Goal: Find specific page/section: Find specific page/section

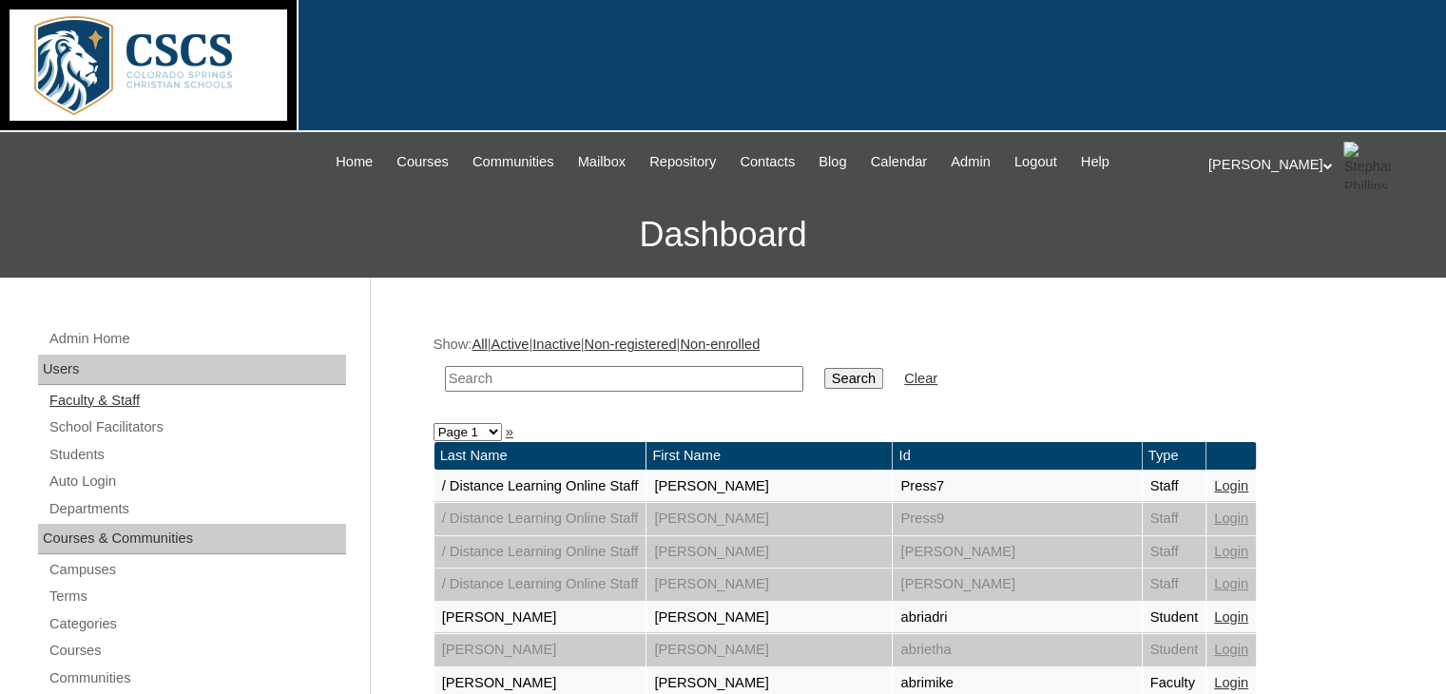
click at [103, 395] on link "Faculty & Staff" at bounding box center [197, 401] width 299 height 24
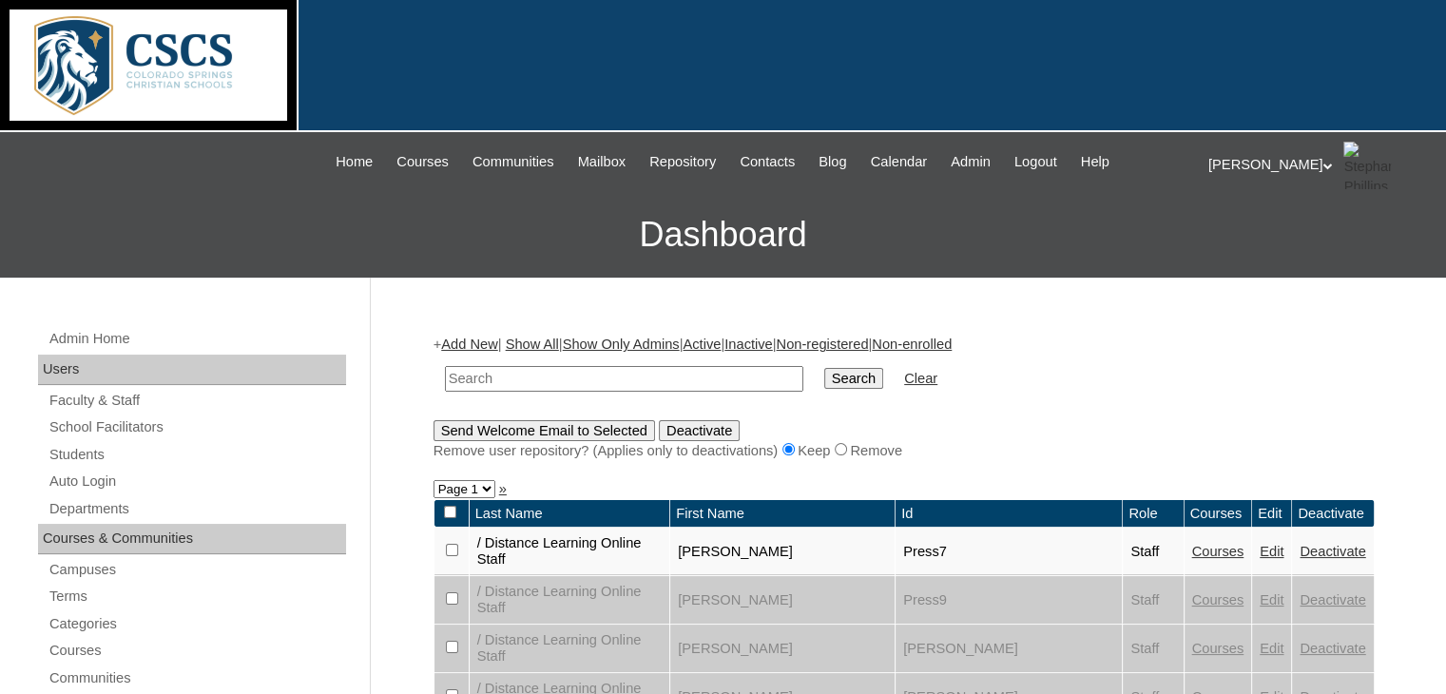
click at [483, 376] on input "text" at bounding box center [624, 379] width 358 height 26
type input "boland"
click at [824, 368] on input "Search" at bounding box center [853, 378] width 59 height 21
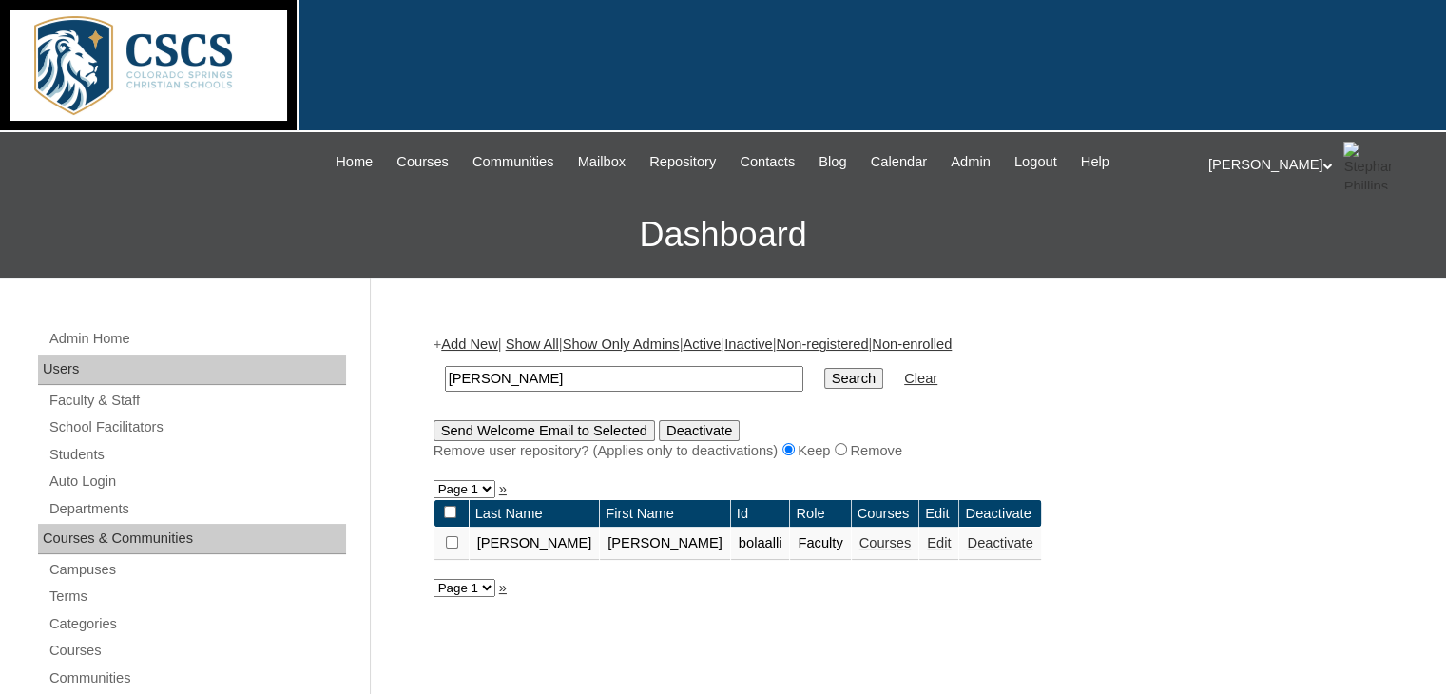
click at [859, 541] on link "Courses" at bounding box center [885, 542] width 52 height 15
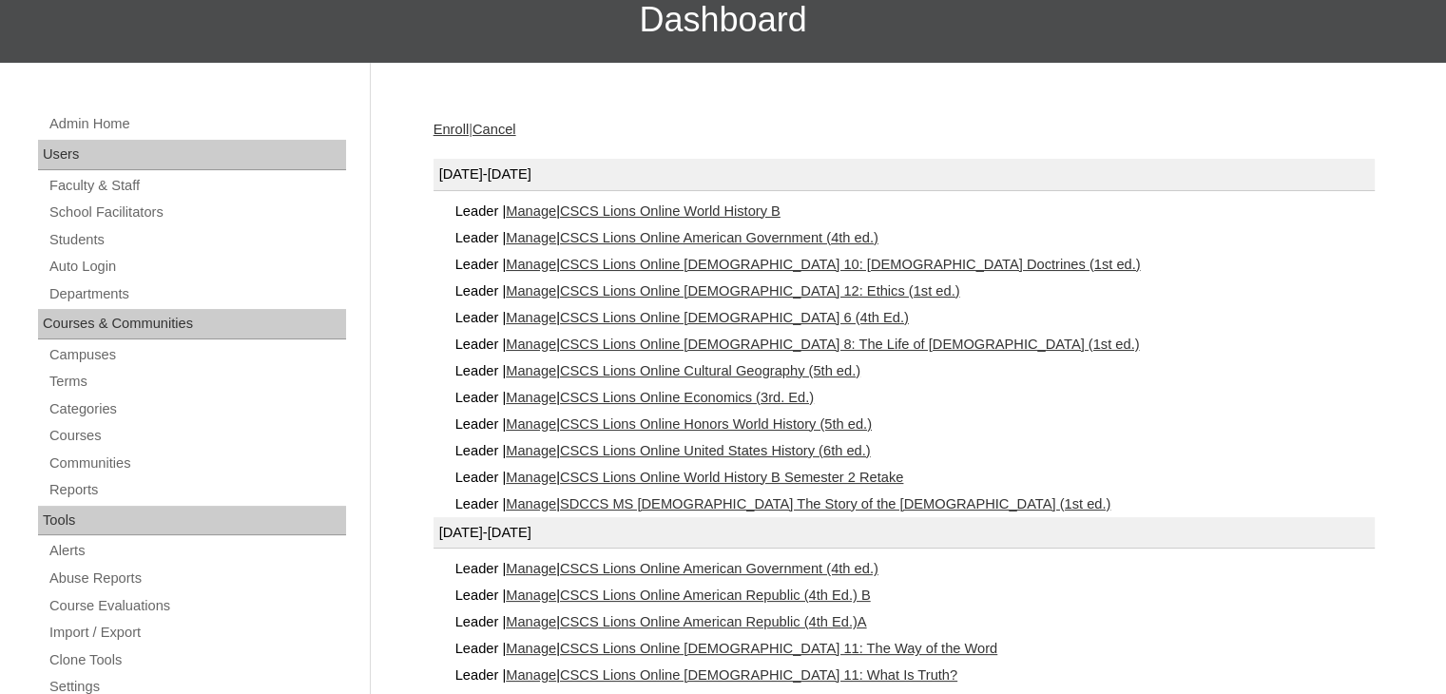
scroll to position [219, 0]
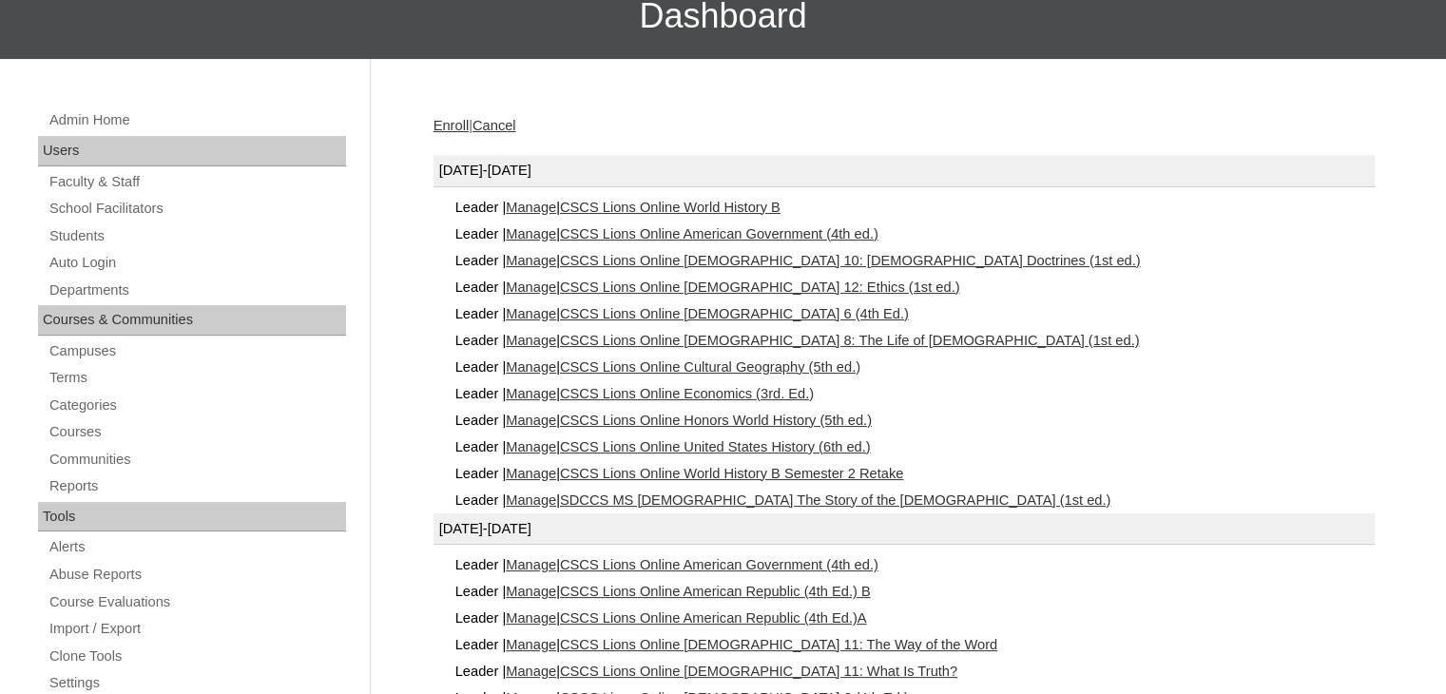
click at [877, 492] on link "SDCCS MS Bible The Story of the Old Testament (1st ed.)" at bounding box center [835, 499] width 550 height 15
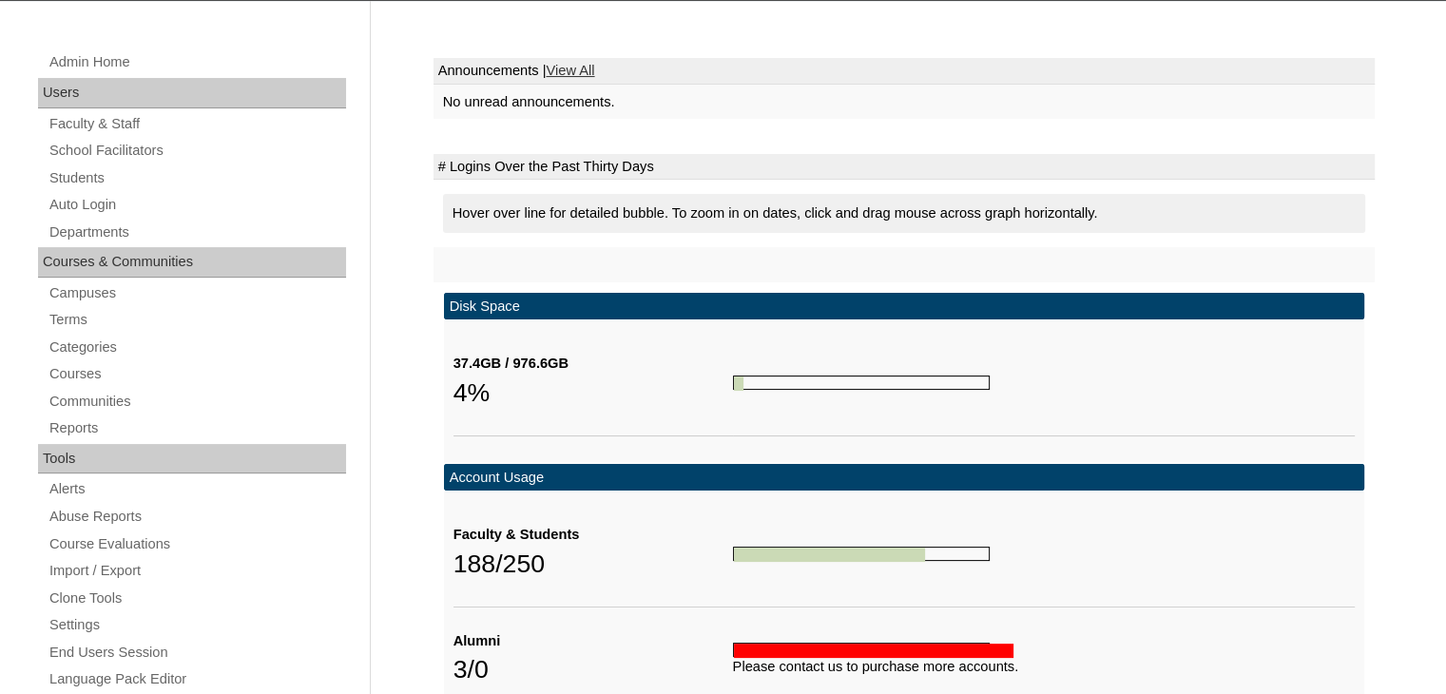
scroll to position [279, 0]
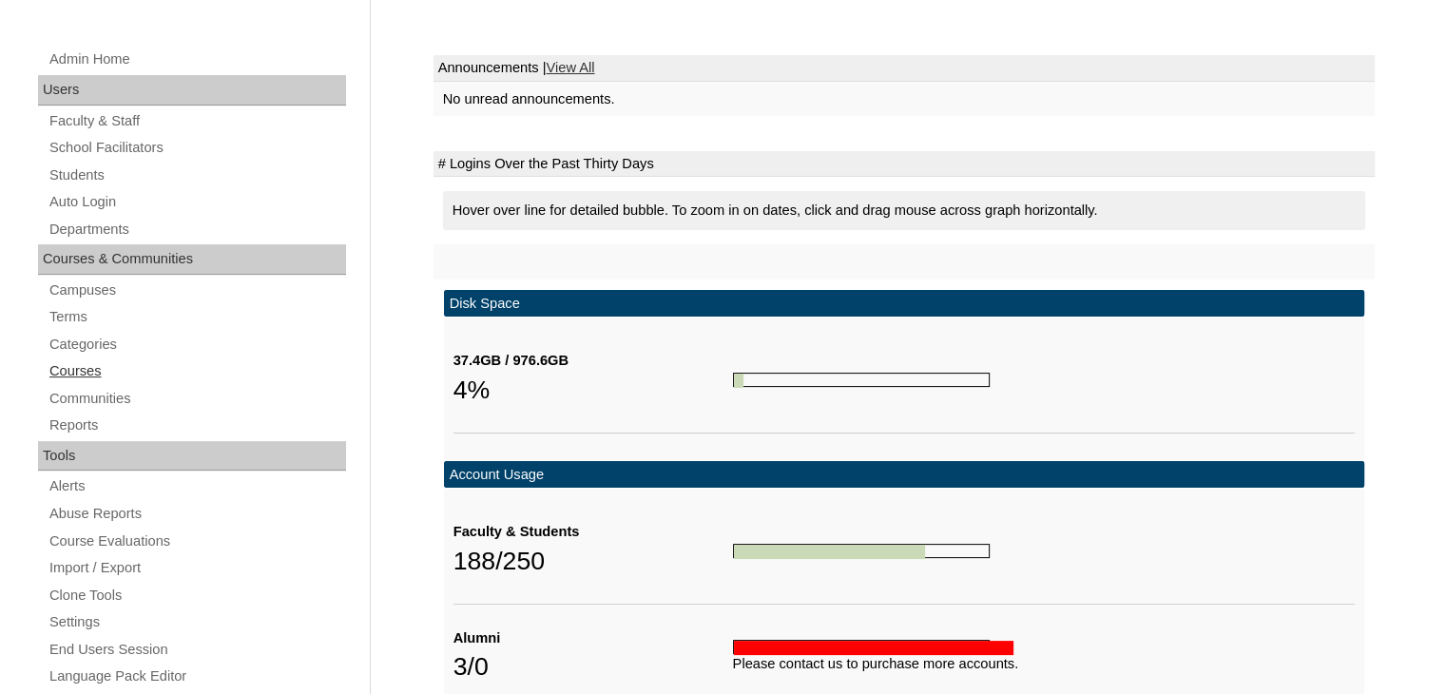
click at [82, 370] on link "Courses" at bounding box center [197, 371] width 299 height 24
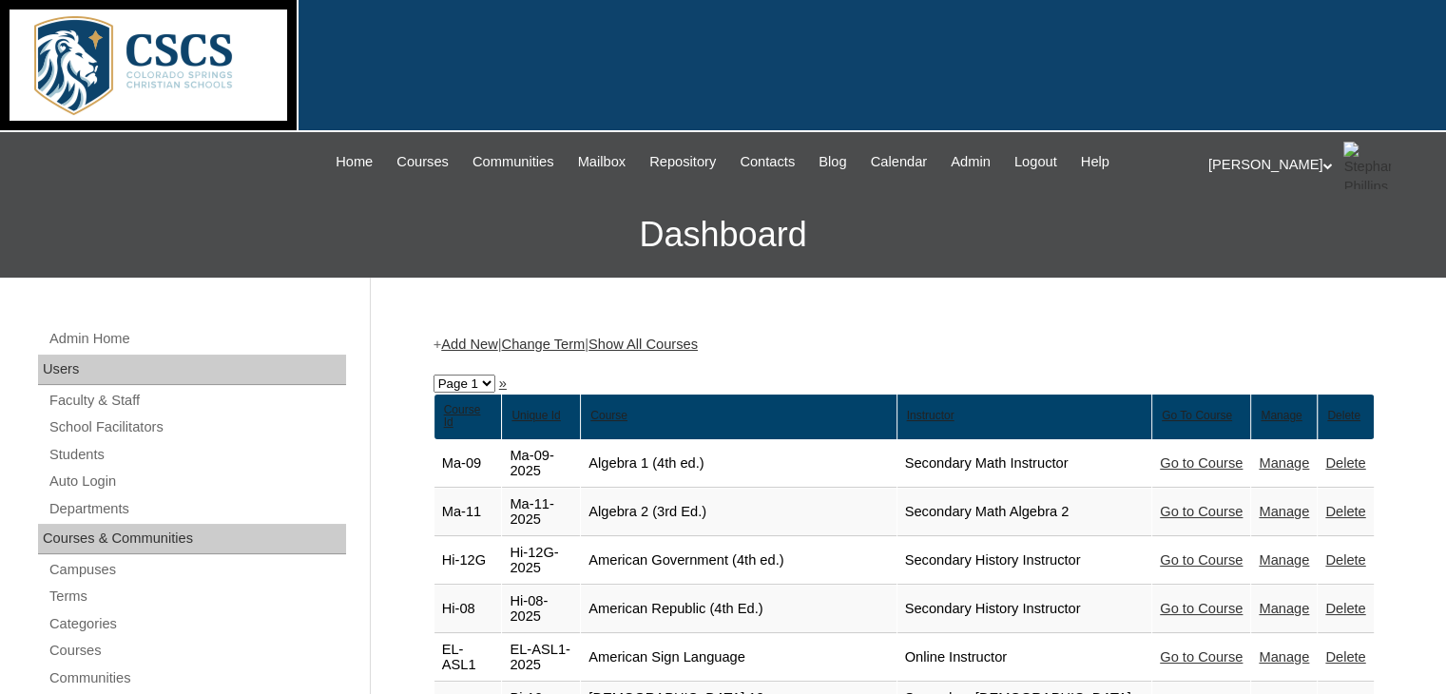
click at [560, 339] on link "Change Term" at bounding box center [543, 344] width 84 height 15
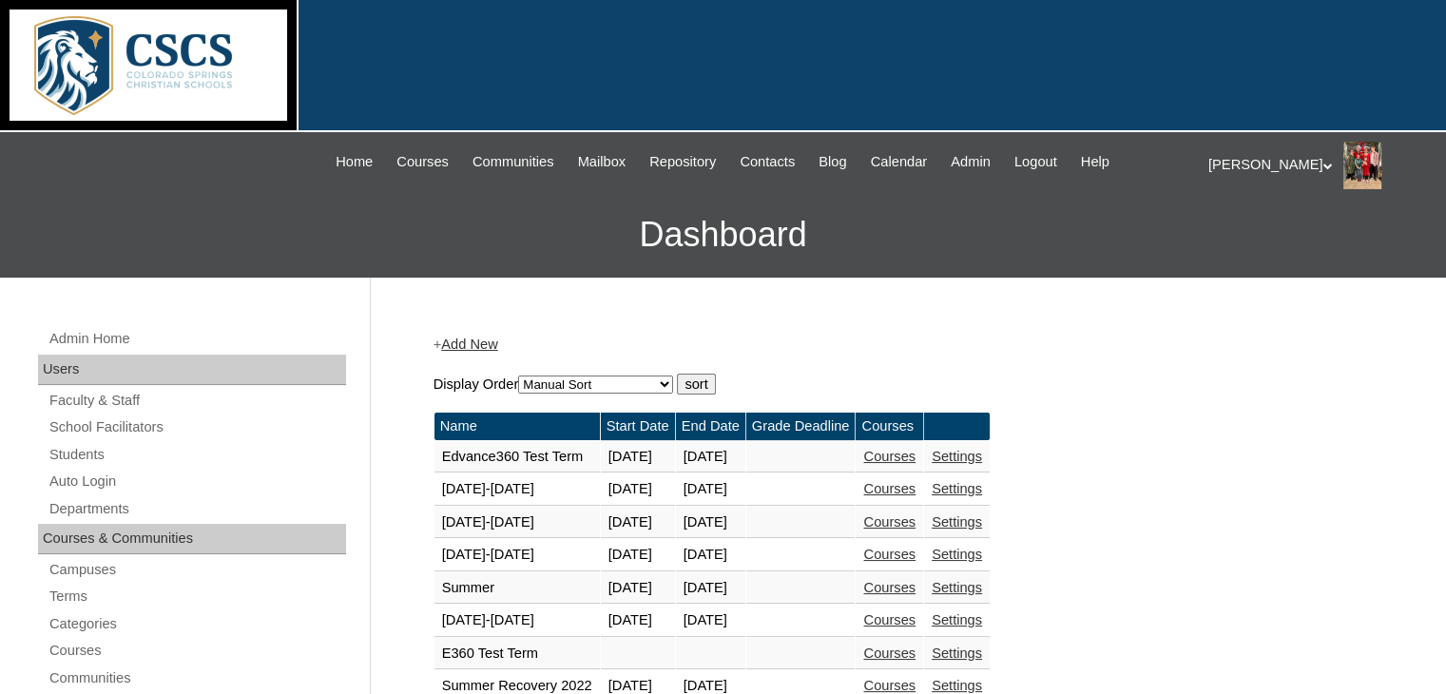
click at [538, 415] on td "Name" at bounding box center [516, 427] width 165 height 28
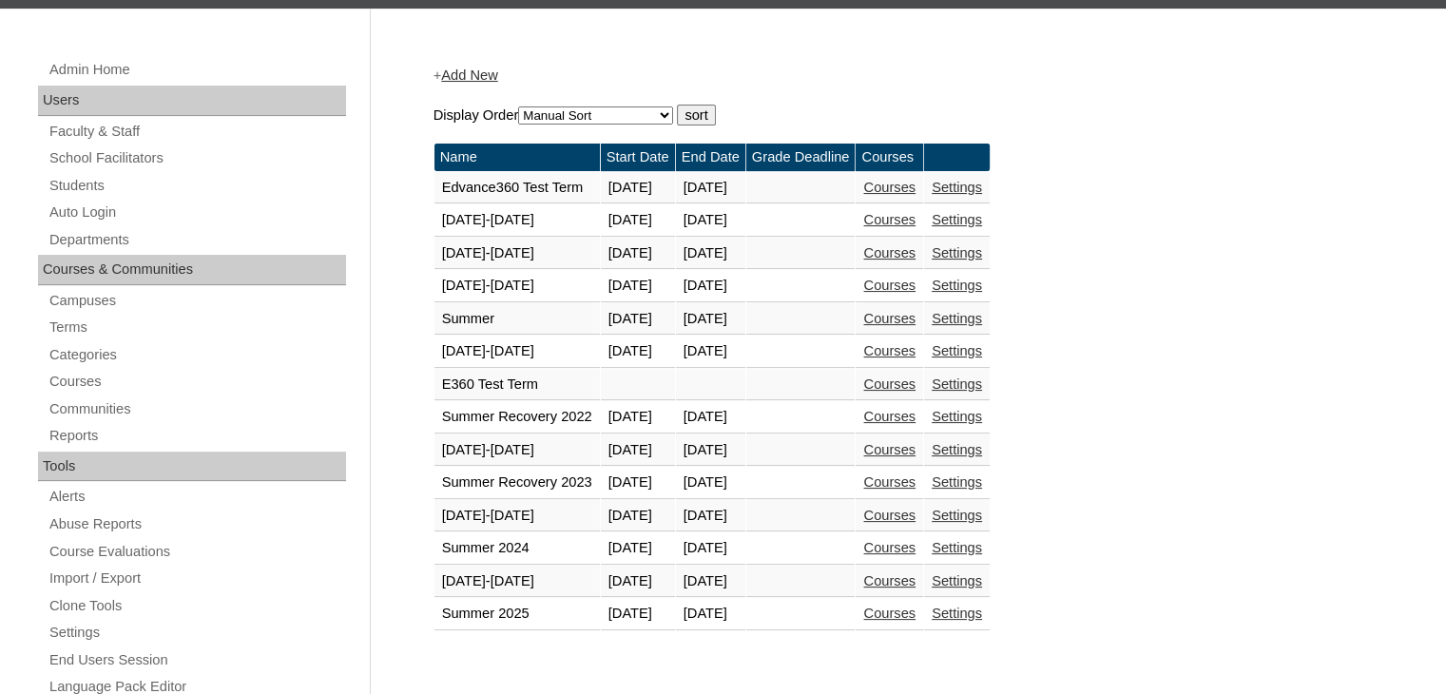
scroll to position [270, 0]
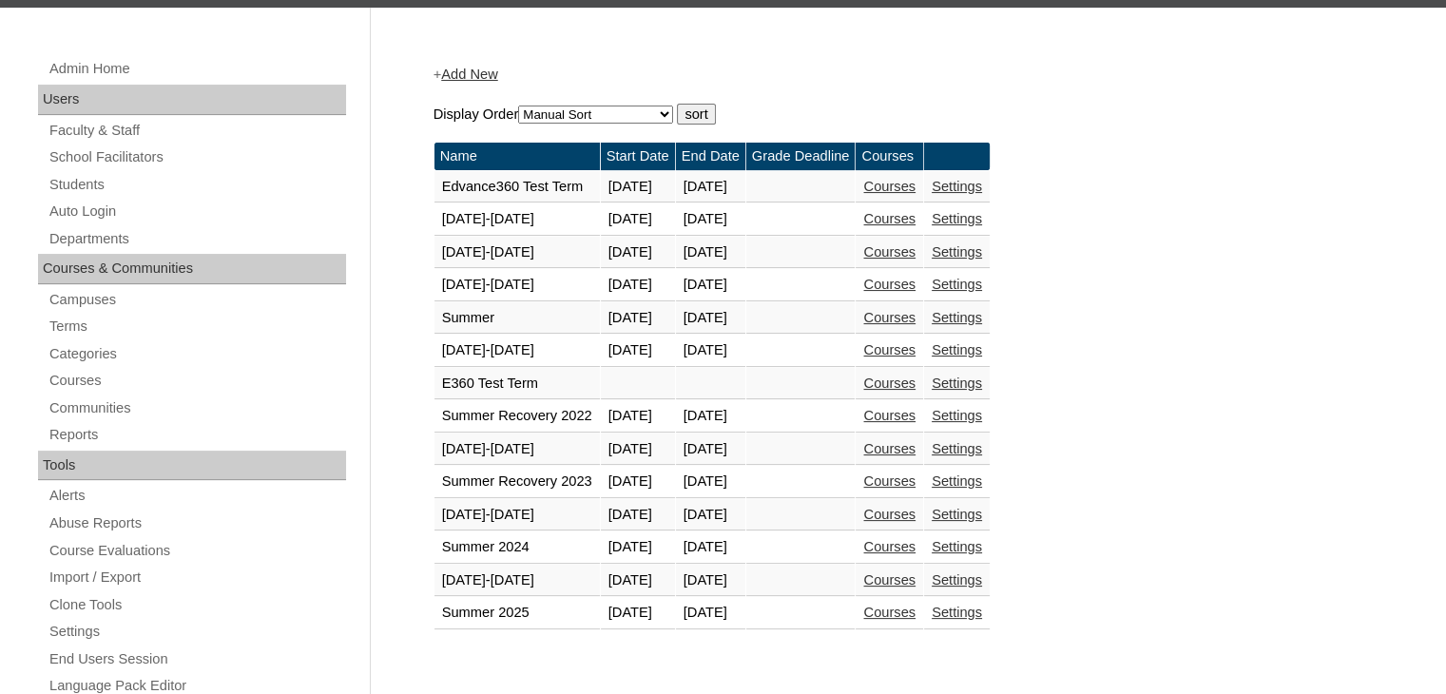
click at [915, 514] on link "Courses" at bounding box center [889, 514] width 52 height 15
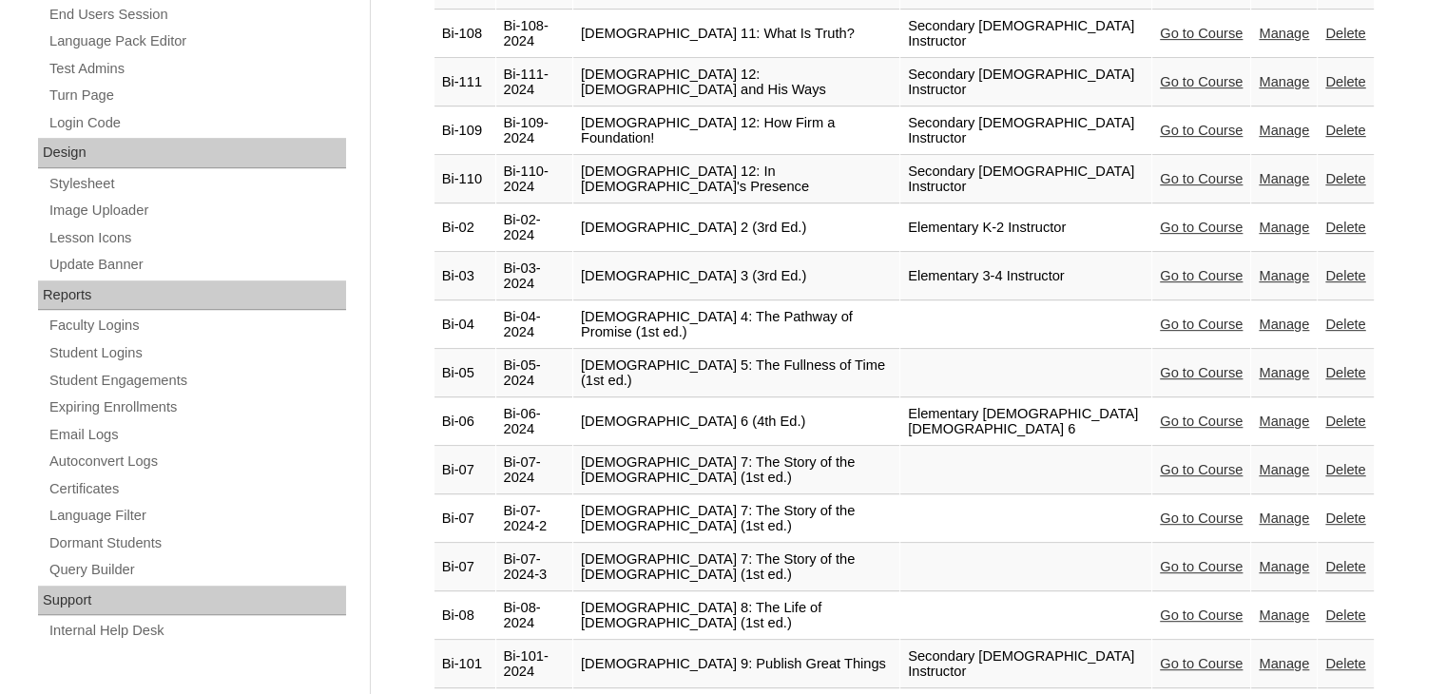
scroll to position [913, 0]
click at [1201, 464] on link "Go to Course" at bounding box center [1201, 471] width 83 height 15
